Goal: Task Accomplishment & Management: Manage account settings

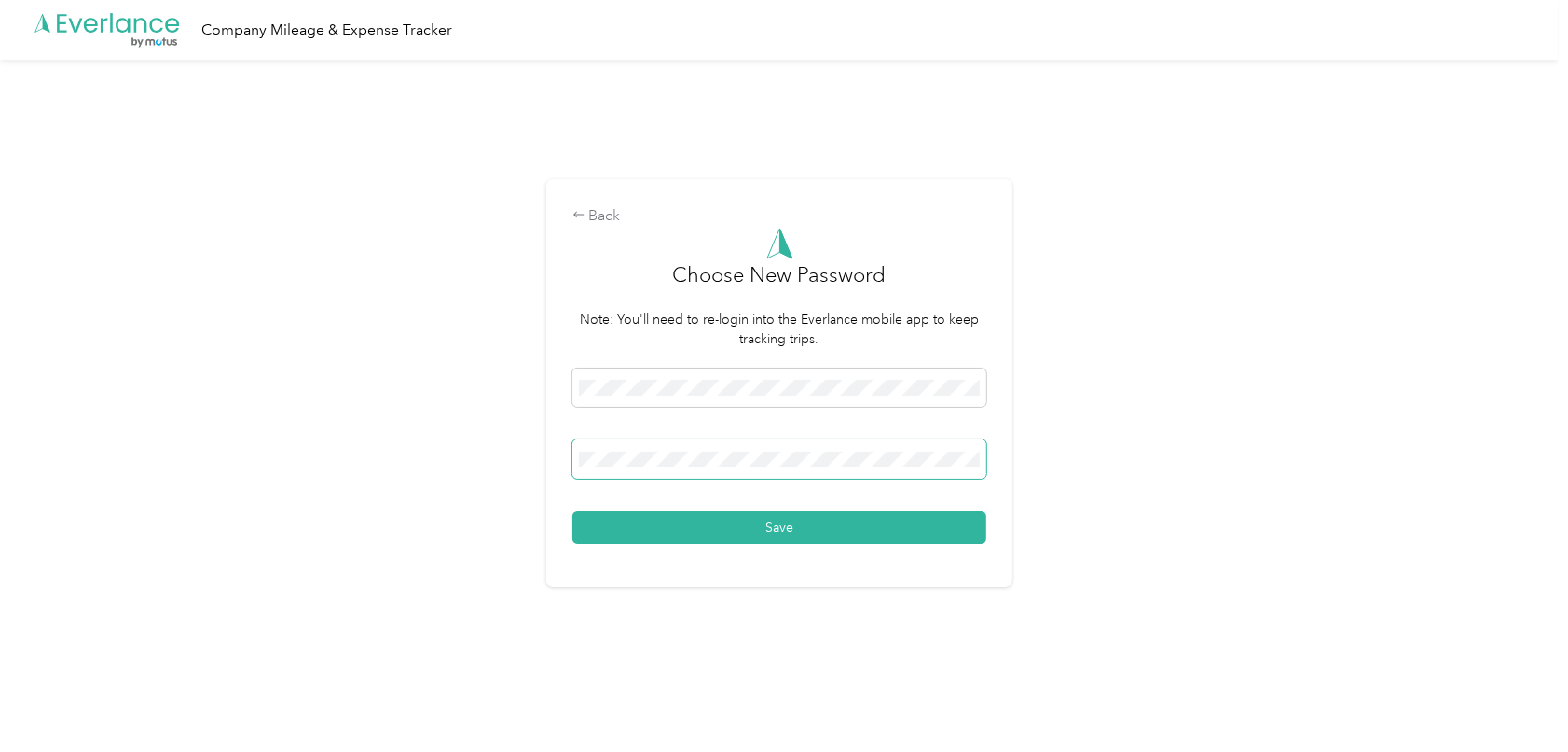
click at [573, 511] on button "Save" at bounding box center [779, 527] width 414 height 33
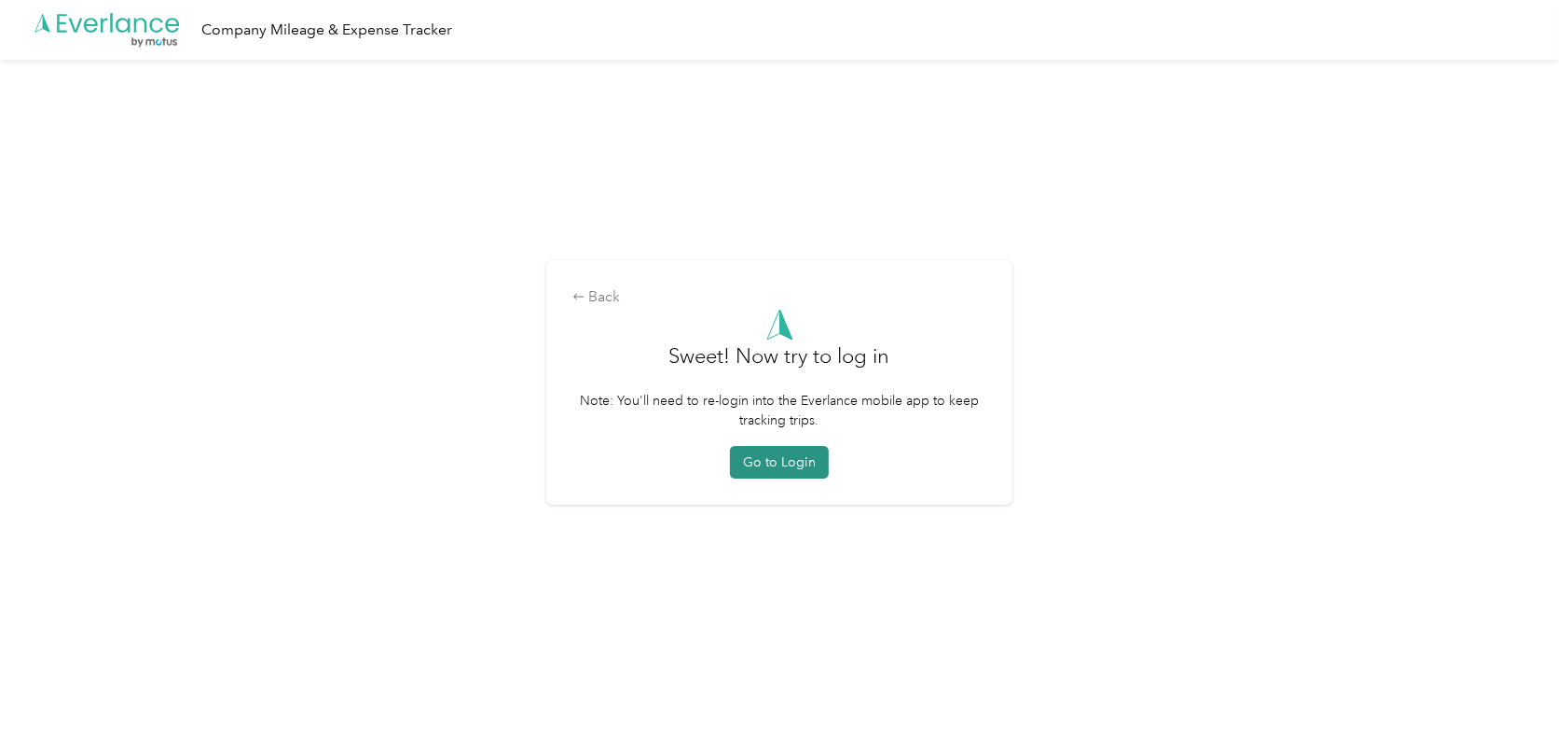
click at [762, 456] on button "Go to Login" at bounding box center [779, 462] width 99 height 33
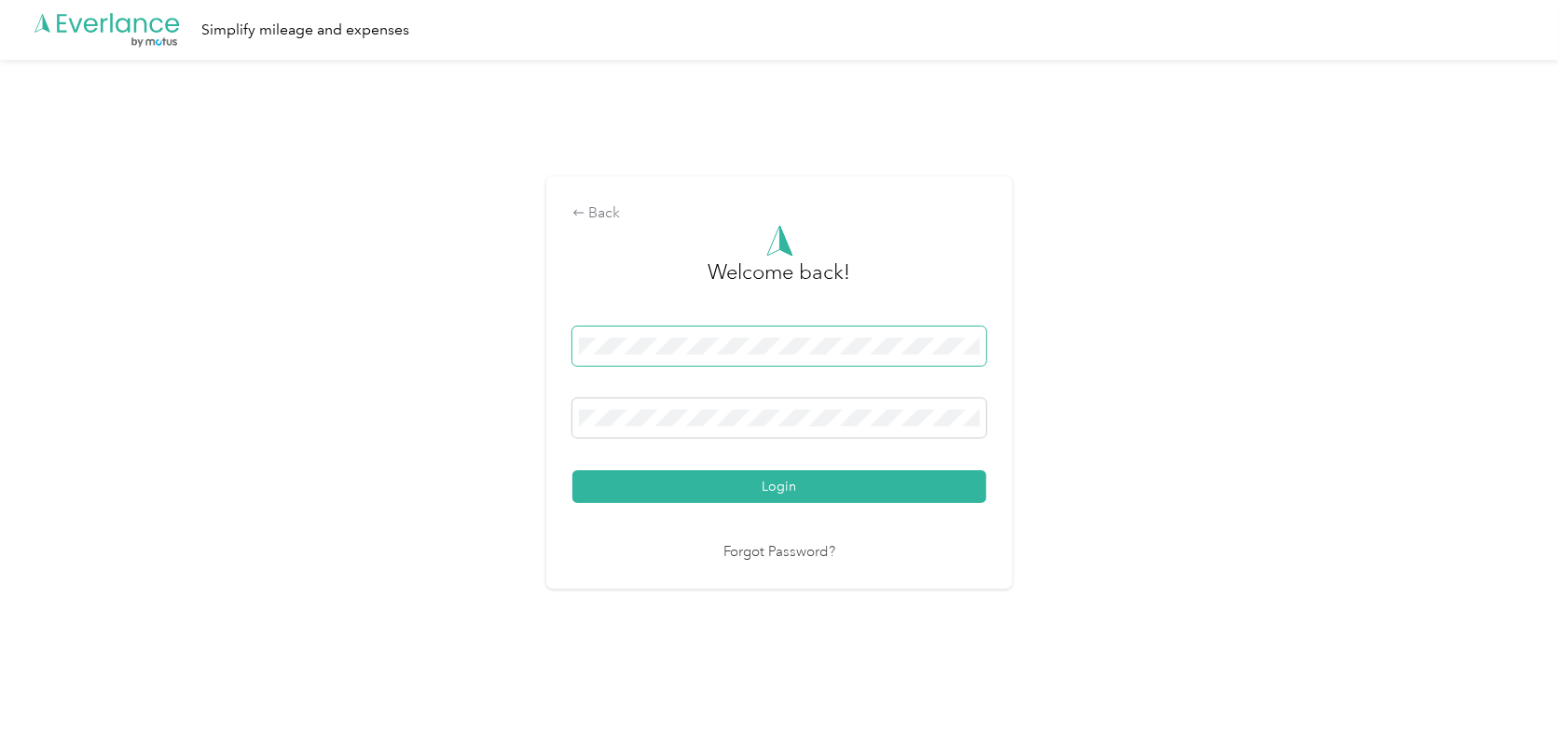
click at [678, 333] on span at bounding box center [779, 346] width 414 height 39
click at [624, 401] on span at bounding box center [779, 418] width 414 height 39
click at [649, 486] on button "Login" at bounding box center [779, 486] width 414 height 33
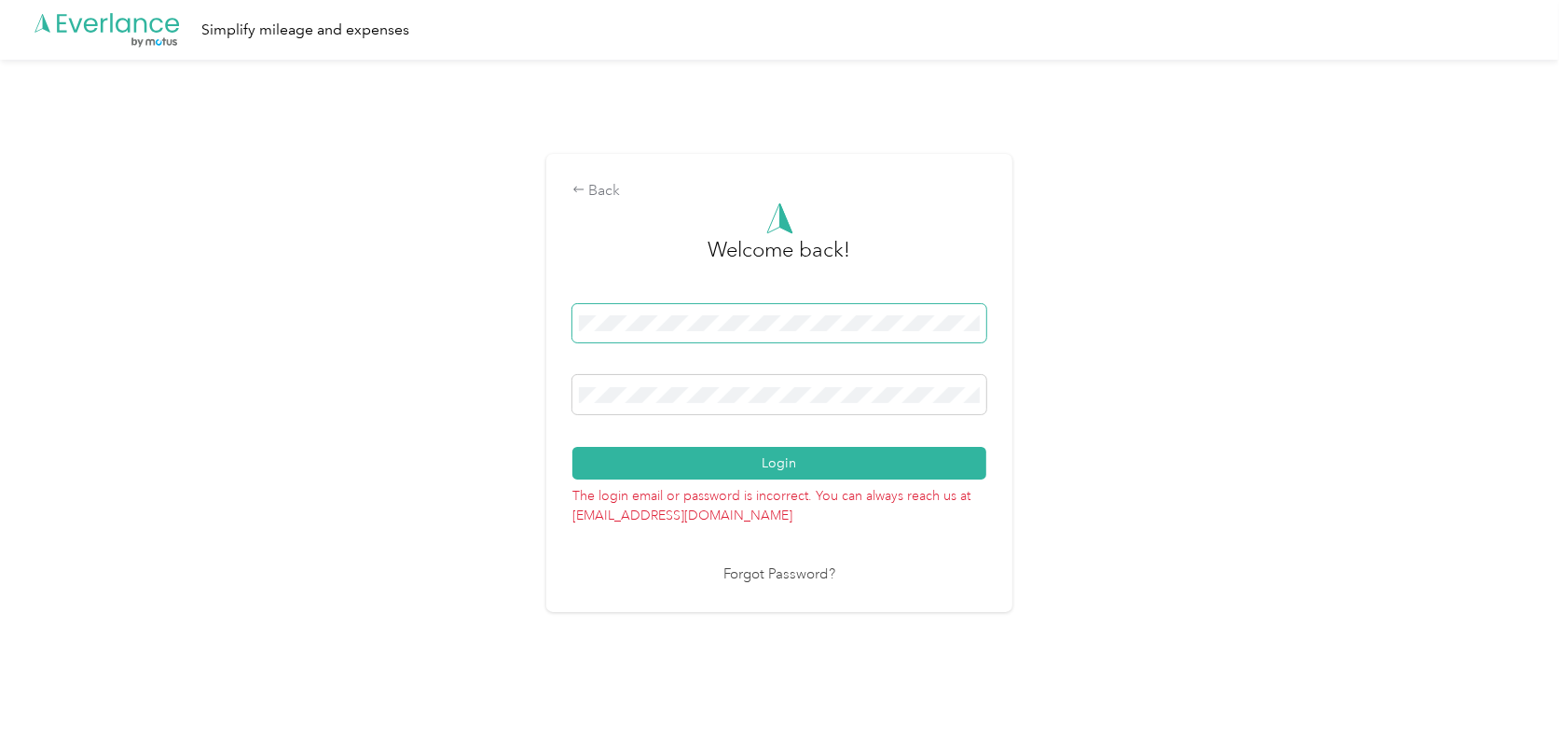
click at [580, 324] on span at bounding box center [779, 324] width 414 height 39
click at [573, 447] on button "Login" at bounding box center [779, 463] width 414 height 33
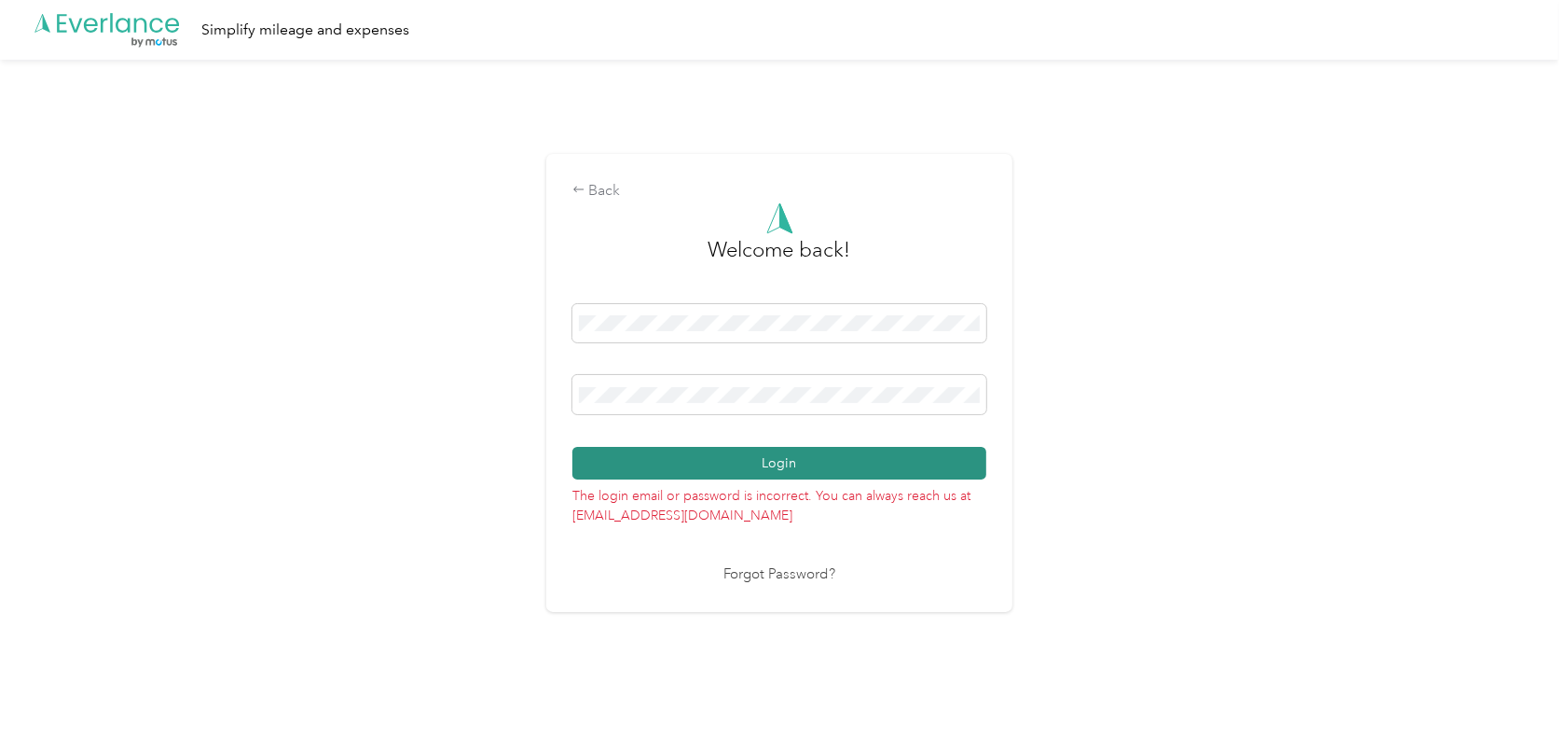
click at [687, 475] on button "Login" at bounding box center [779, 463] width 414 height 33
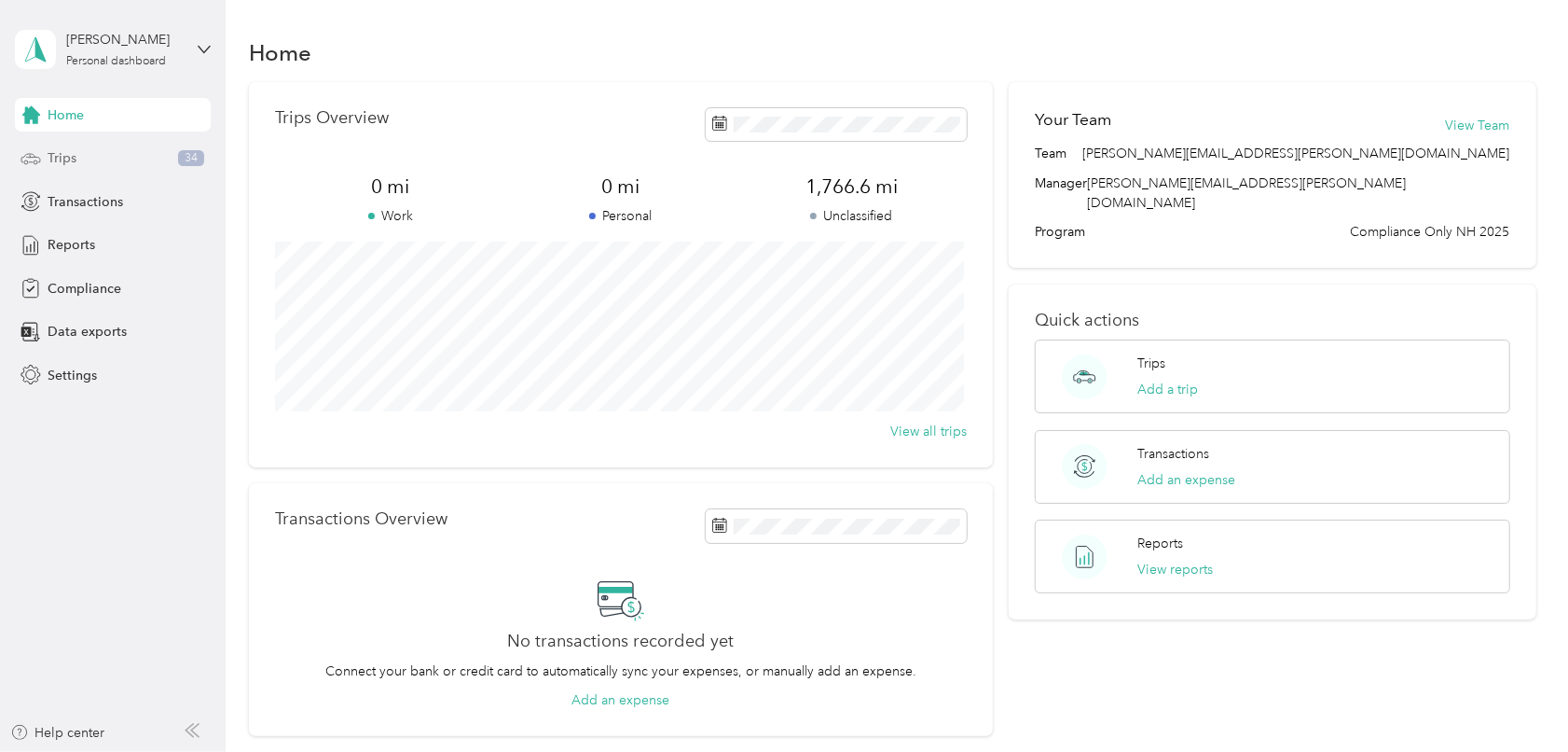
click at [79, 159] on div "Trips 34" at bounding box center [112, 158] width 196 height 34
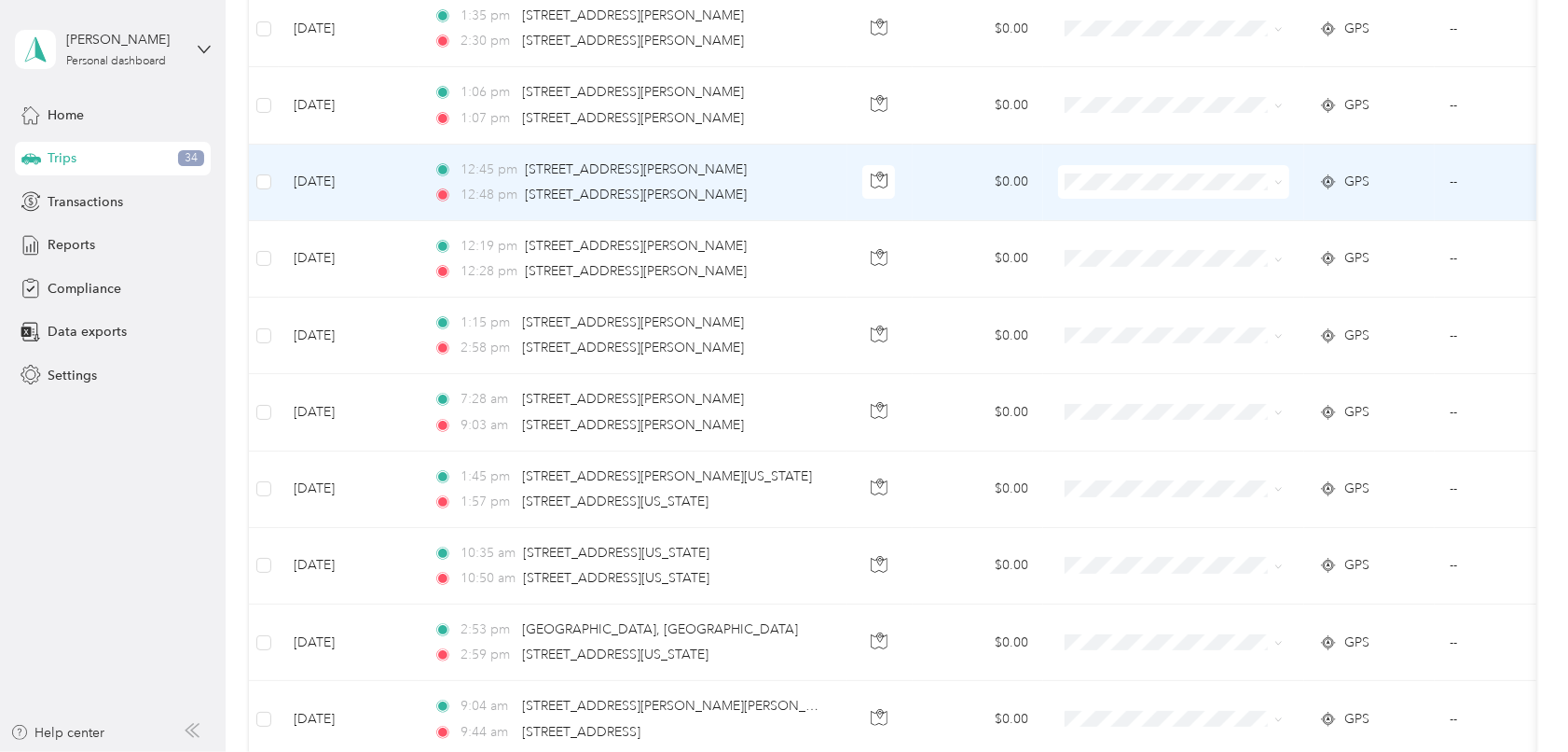
scroll to position [373, 0]
